Goal: Task Accomplishment & Management: Use online tool/utility

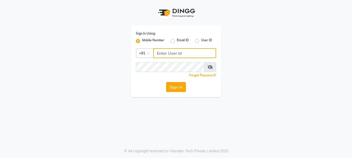
type input "9595211594"
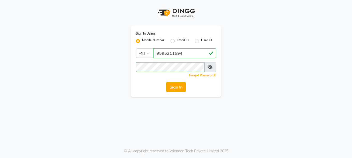
click at [181, 90] on button "Sign In" at bounding box center [176, 87] width 20 height 10
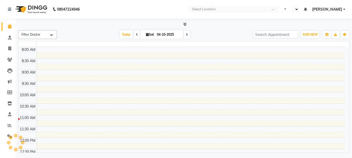
select select "en"
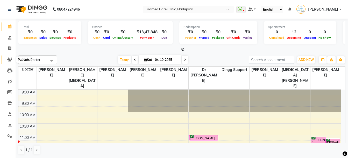
click at [12, 61] on icon at bounding box center [9, 60] width 5 height 4
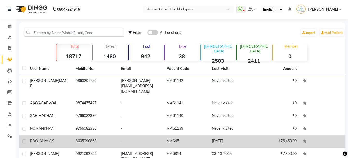
click at [136, 139] on td "-" at bounding box center [141, 142] width 46 height 13
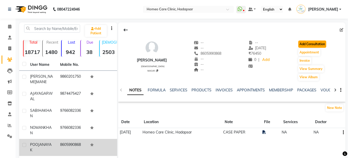
click at [306, 46] on button "Add Consultation" at bounding box center [312, 44] width 28 height 7
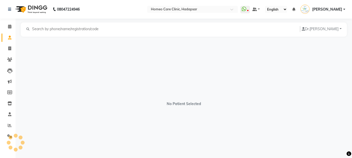
select select "[DEMOGRAPHIC_DATA]"
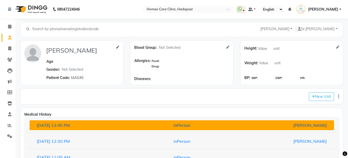
click at [304, 128] on div "[PERSON_NAME]" at bounding box center [280, 125] width 99 height 6
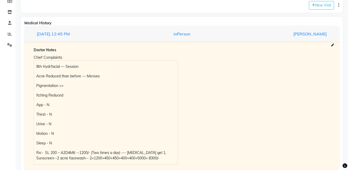
scroll to position [94, 0]
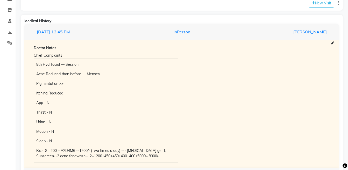
click at [325, 78] on div "Chief Complaints 8th Hydrfacial — Session Acne Reduced than before — Menses Pig…" at bounding box center [182, 107] width 304 height 111
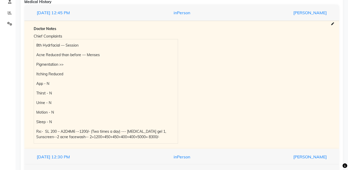
scroll to position [118, 0]
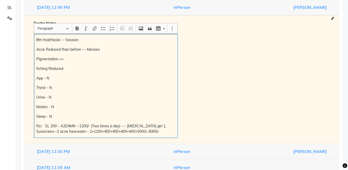
click at [35, 39] on div "8th Hydrfacial — Session Acne Reduced than before — Menses Pigmentation >> Itch…" at bounding box center [106, 86] width 144 height 104
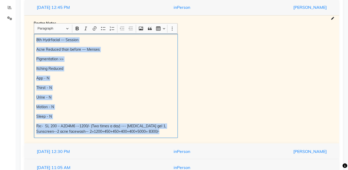
copy div "8th Hydrfacial — Session Acne Reduced than before — Menses Pigmentation >> Itch…"
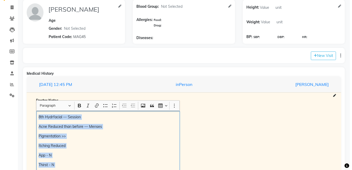
scroll to position [41, 0]
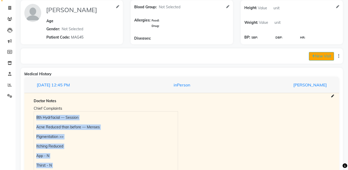
click at [316, 57] on button "New Visit" at bounding box center [321, 56] width 25 height 9
select select "690"
select select "inPerson"
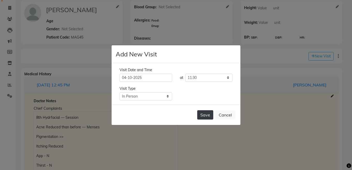
click at [203, 114] on button "Save" at bounding box center [205, 114] width 16 height 9
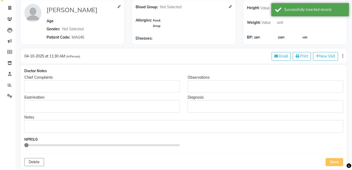
type input "[PERSON_NAME]"
select select "[DEMOGRAPHIC_DATA]"
type input "MAG45"
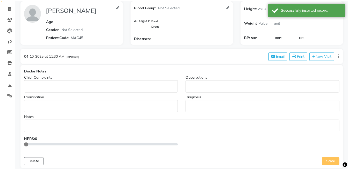
scroll to position [0, 0]
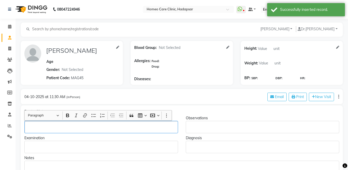
click at [101, 123] on div "Rich Text Editor, main" at bounding box center [100, 127] width 153 height 12
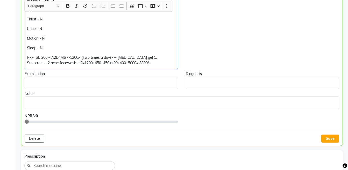
scroll to position [157, 0]
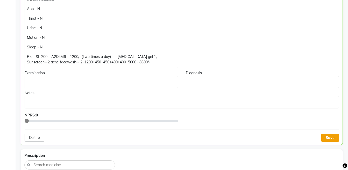
click at [330, 138] on button "Save" at bounding box center [330, 138] width 18 height 8
